Goal: Navigation & Orientation: Go to known website

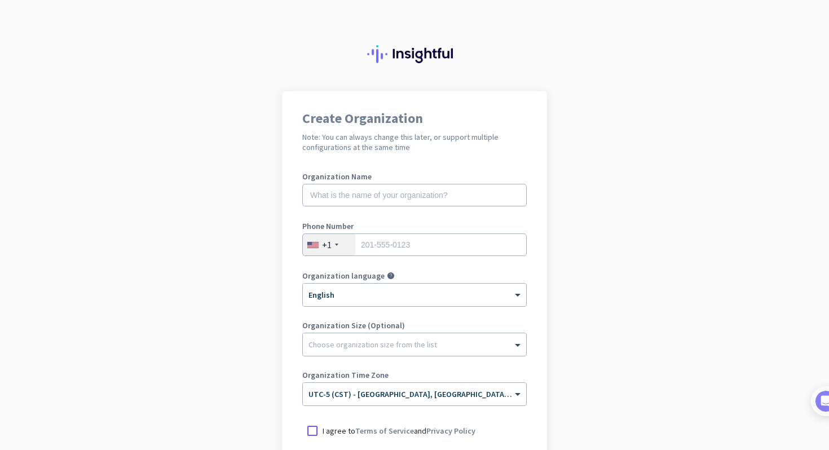
scroll to position [130, 0]
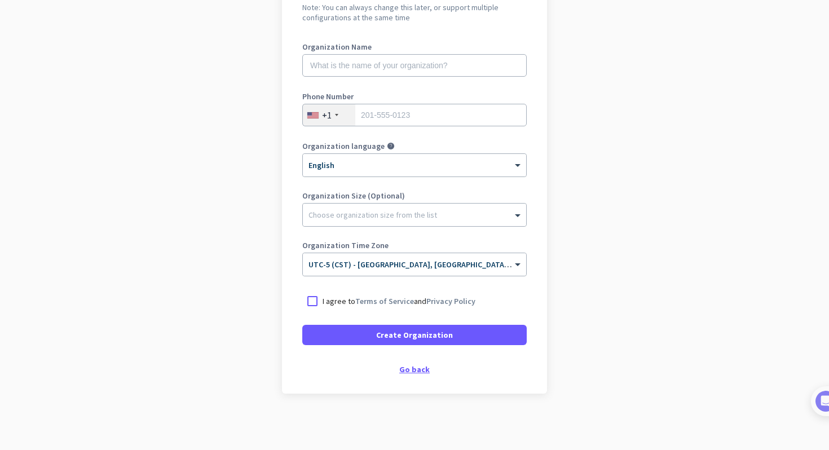
click at [420, 370] on div "Go back" at bounding box center [414, 369] width 224 height 8
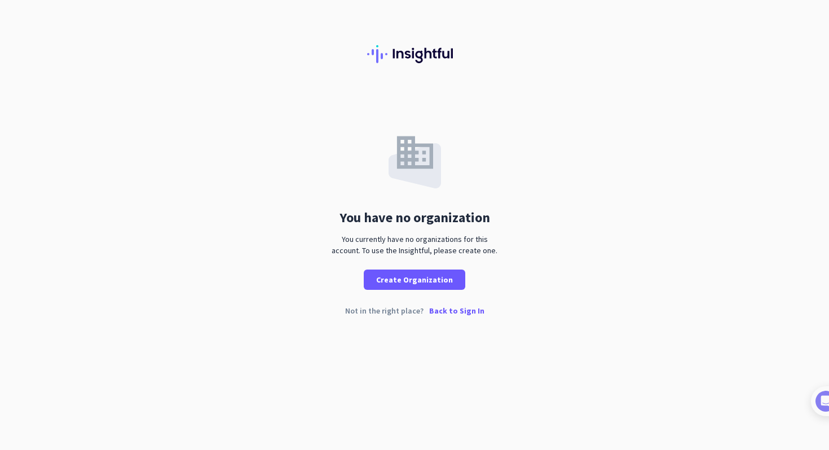
click at [449, 308] on p "Back to Sign In" at bounding box center [456, 311] width 55 height 8
